Goal: Find specific page/section

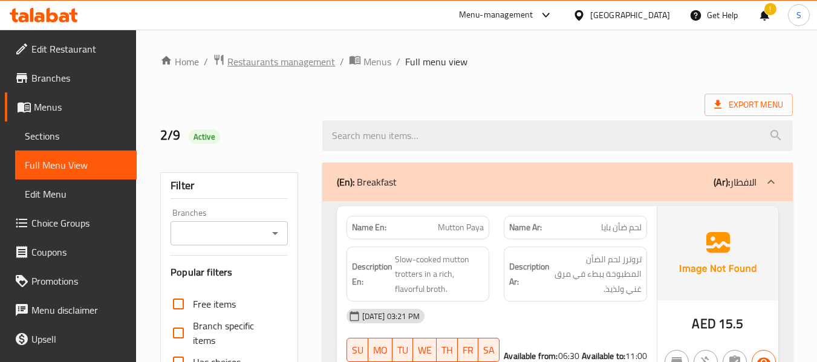
click at [285, 66] on span "Restaurants management" at bounding box center [281, 61] width 108 height 15
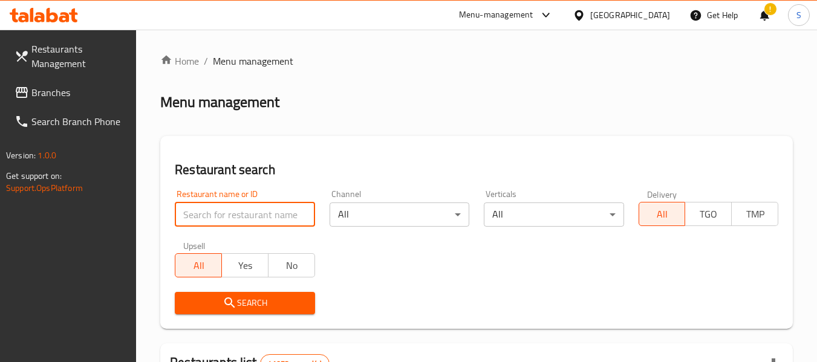
click at [229, 216] on input "search" at bounding box center [245, 215] width 140 height 24
paste input "688496"
type input "688496"
click button "Search" at bounding box center [245, 303] width 140 height 22
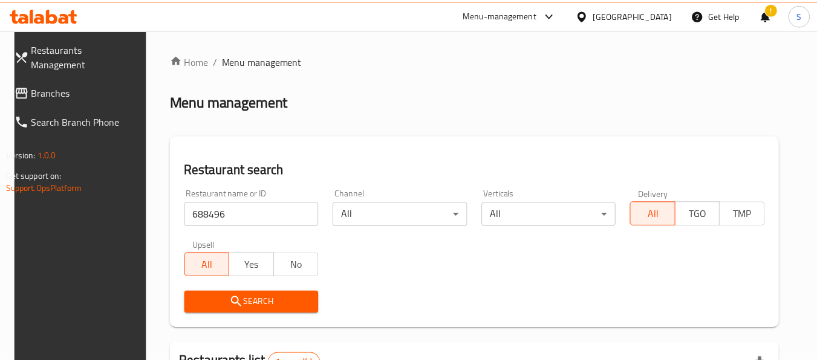
scroll to position [167, 0]
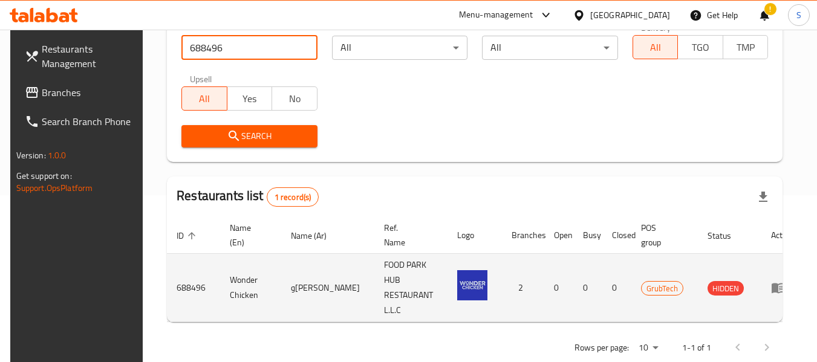
click at [771, 281] on icon "enhanced table" at bounding box center [778, 288] width 15 height 15
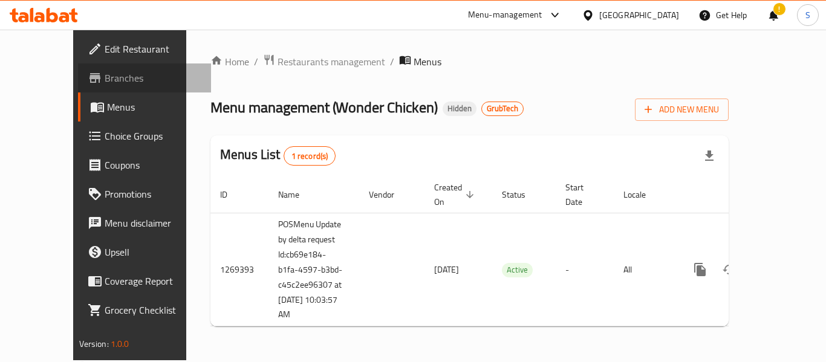
click at [105, 81] on span "Branches" at bounding box center [153, 78] width 97 height 15
